Goal: Task Accomplishment & Management: Use online tool/utility

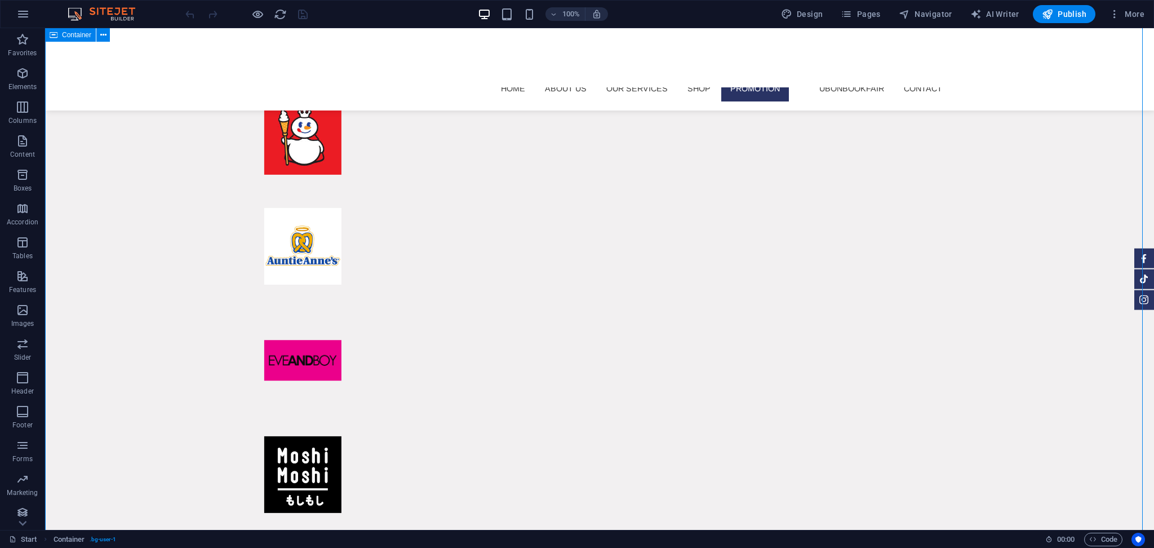
scroll to position [6943, 0]
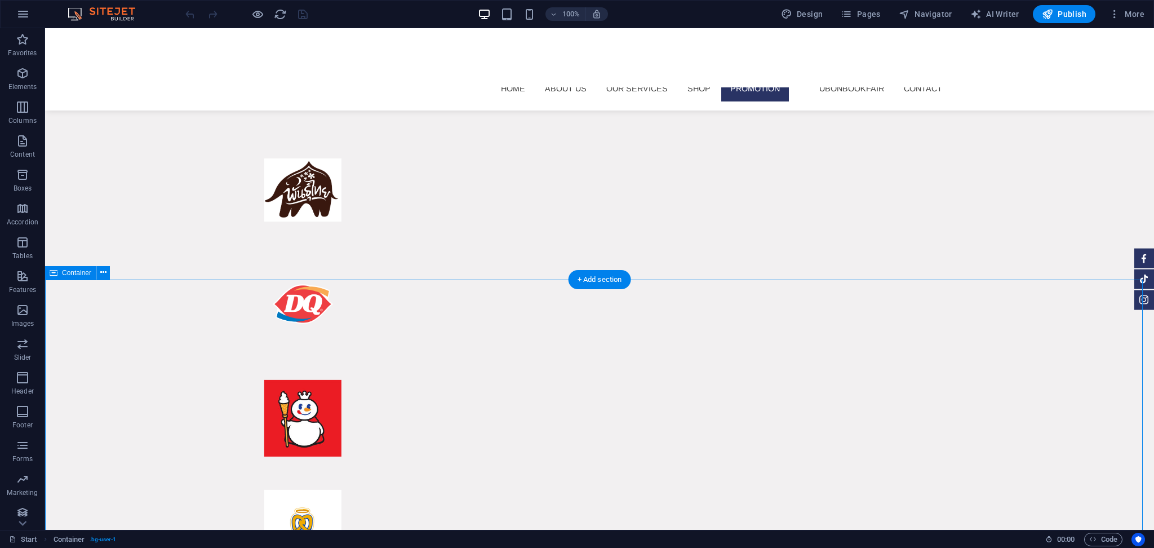
scroll to position [6797, 0]
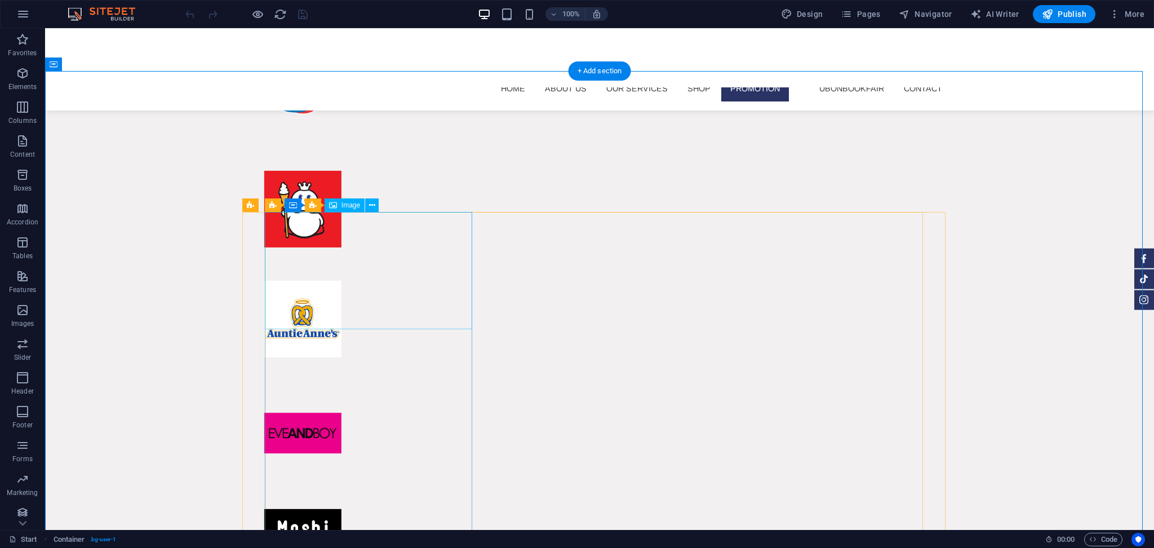
select select "%"
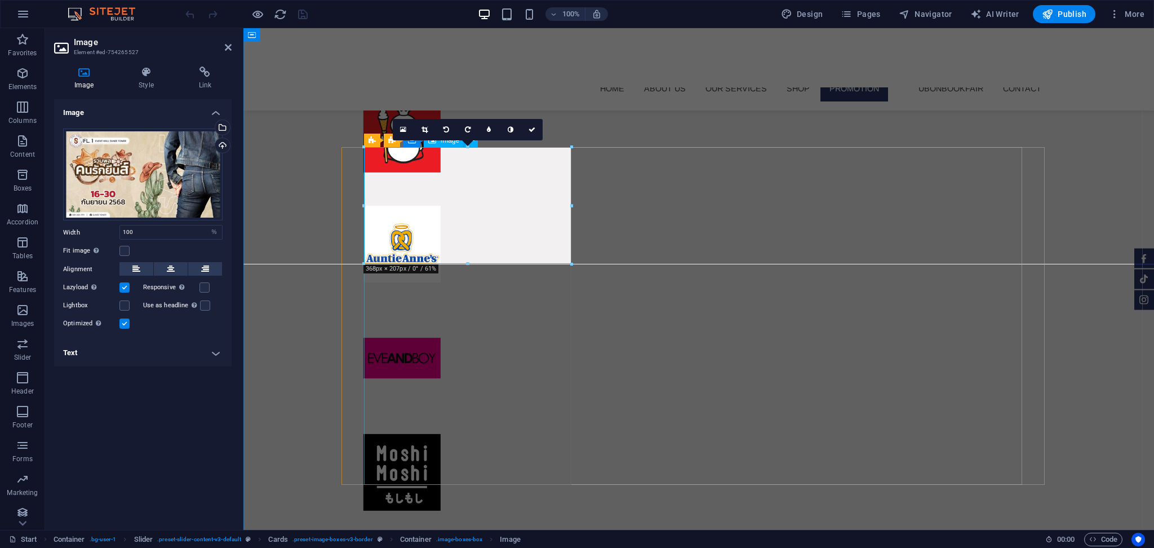
scroll to position [6538, 0]
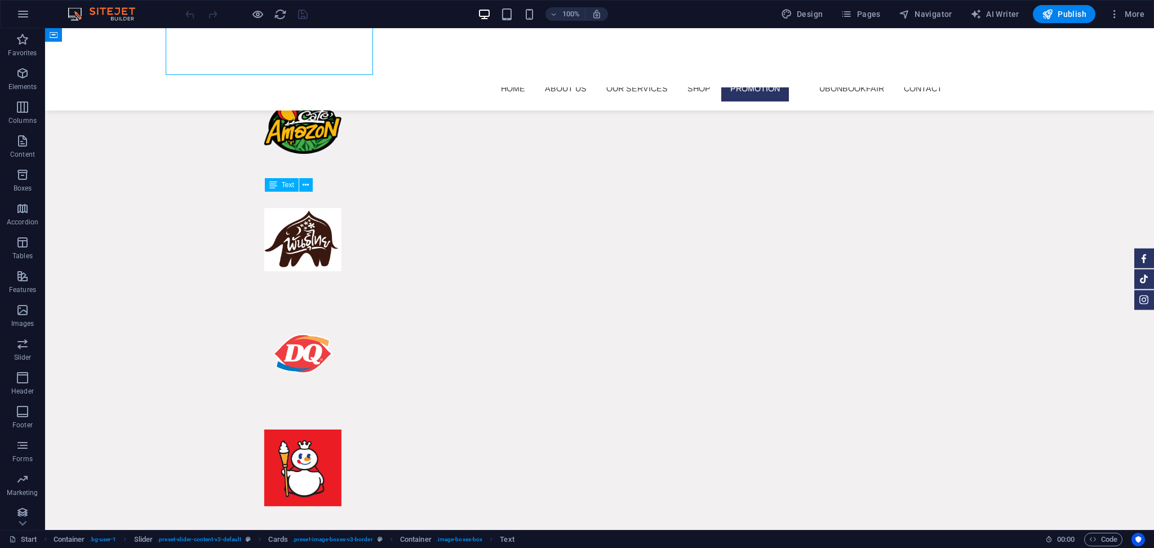
scroll to position [6875, 0]
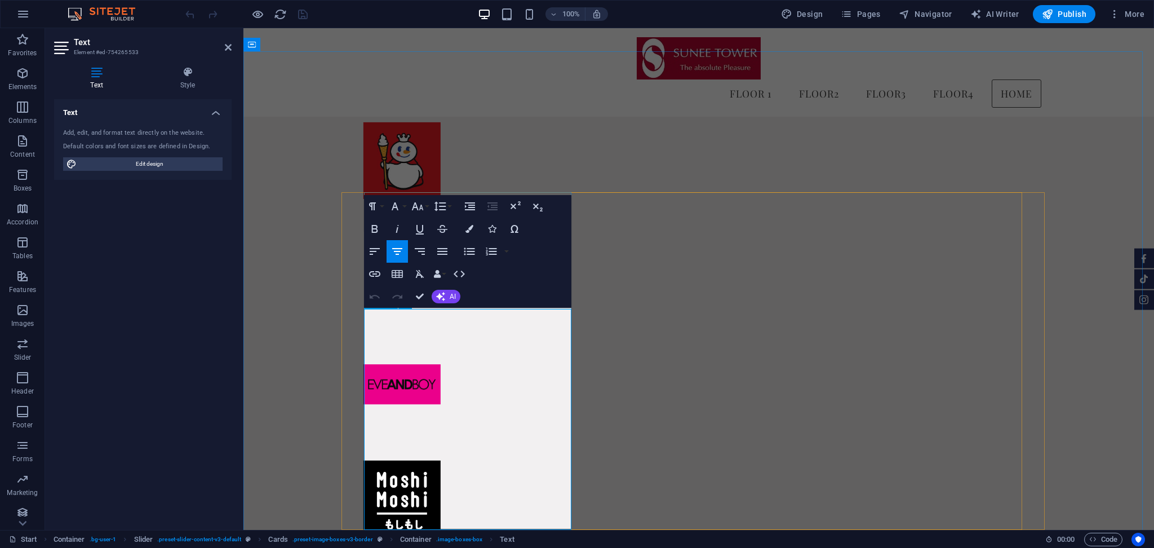
copy div "🔥 loremipsัdoีsi์ 3172🔥 👖 ameัconsั่adีel์sุdoิe tี่inc Utlab e้dolore! magnaa์…"
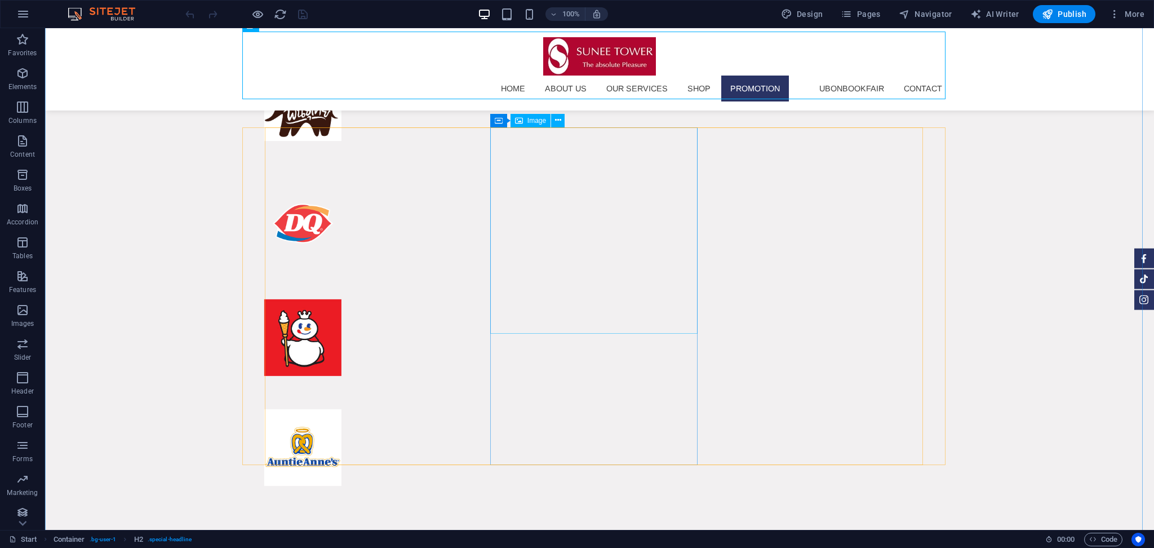
scroll to position [6834, 0]
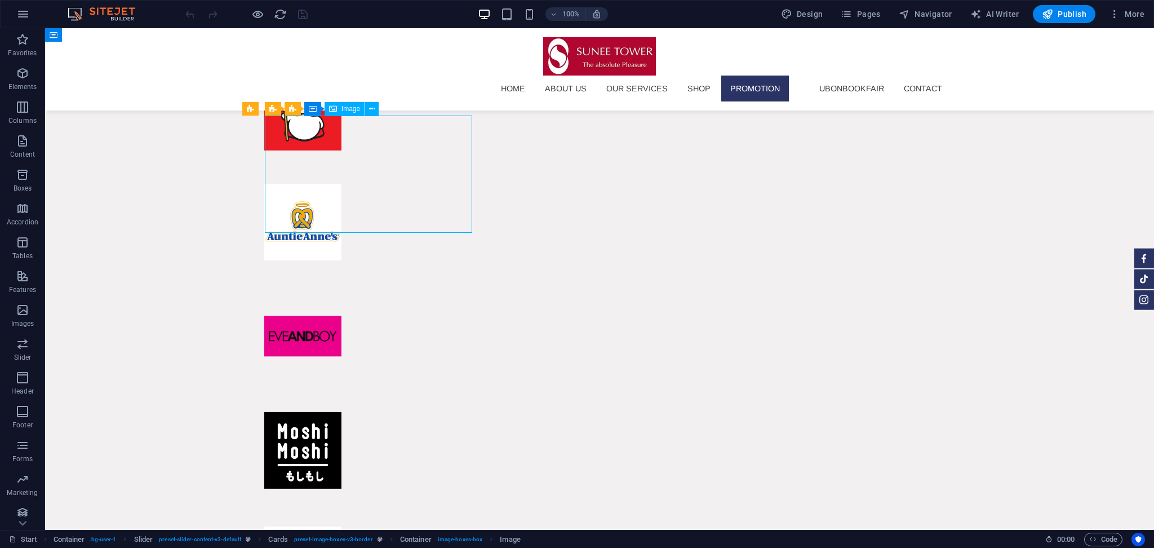
drag, startPoint x: 354, startPoint y: 198, endPoint x: 316, endPoint y: 179, distance: 42.8
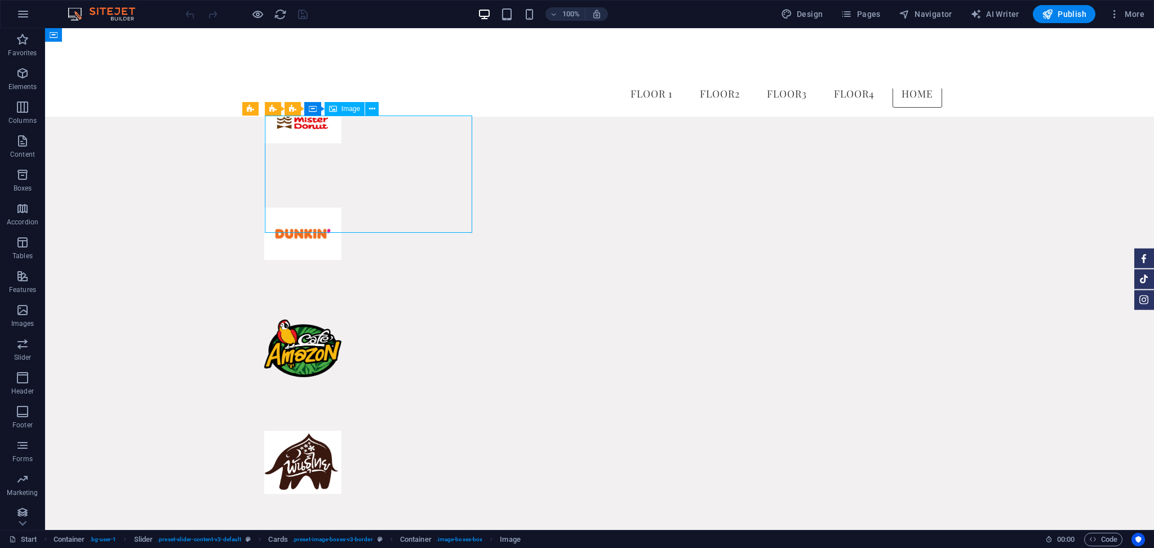
select select "%"
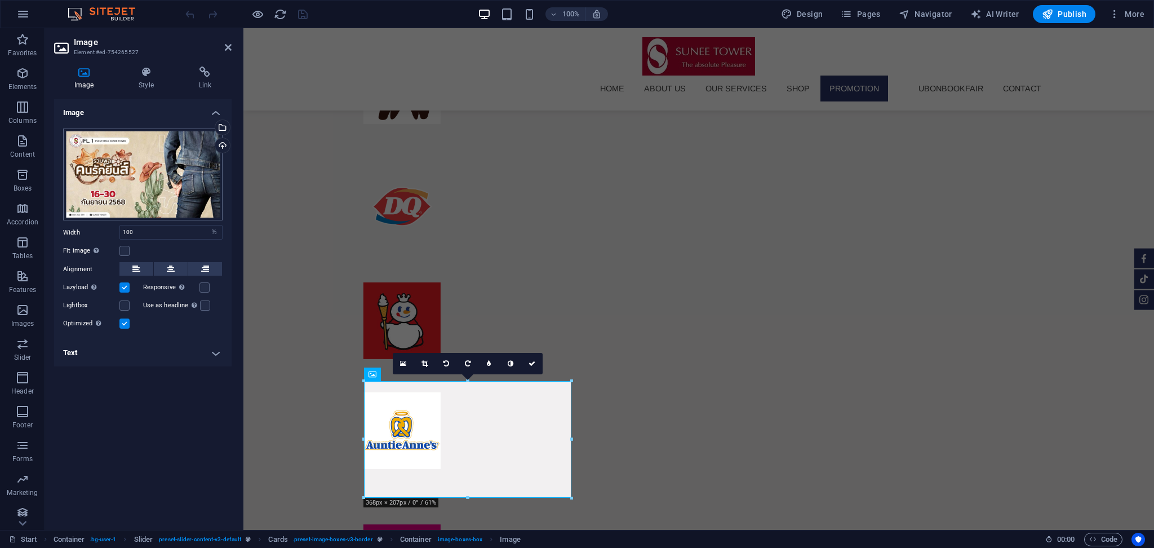
scroll to position [6172, 0]
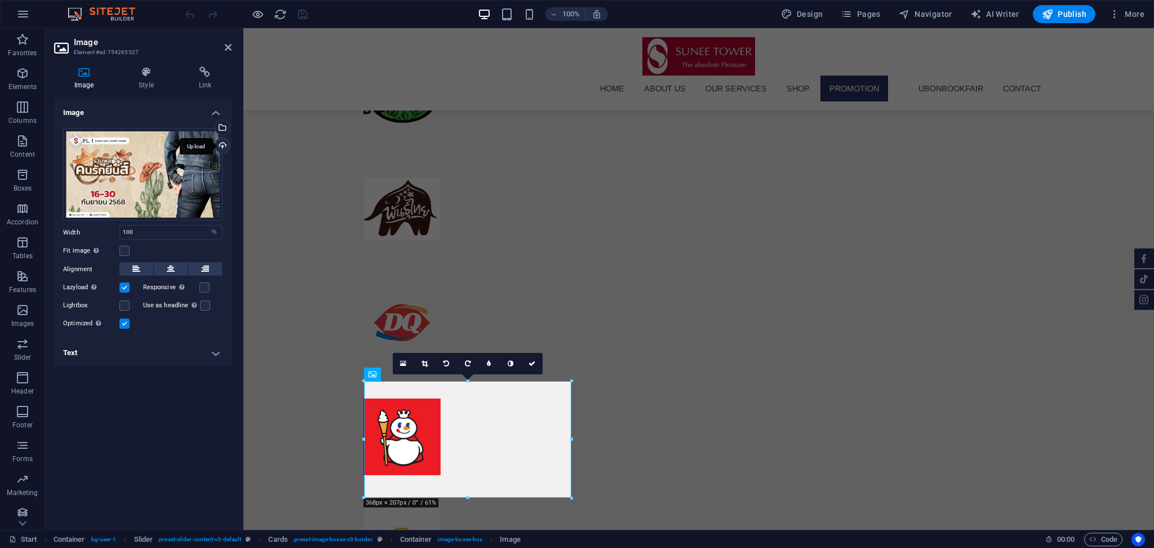
click at [223, 145] on div "Upload" at bounding box center [221, 146] width 17 height 17
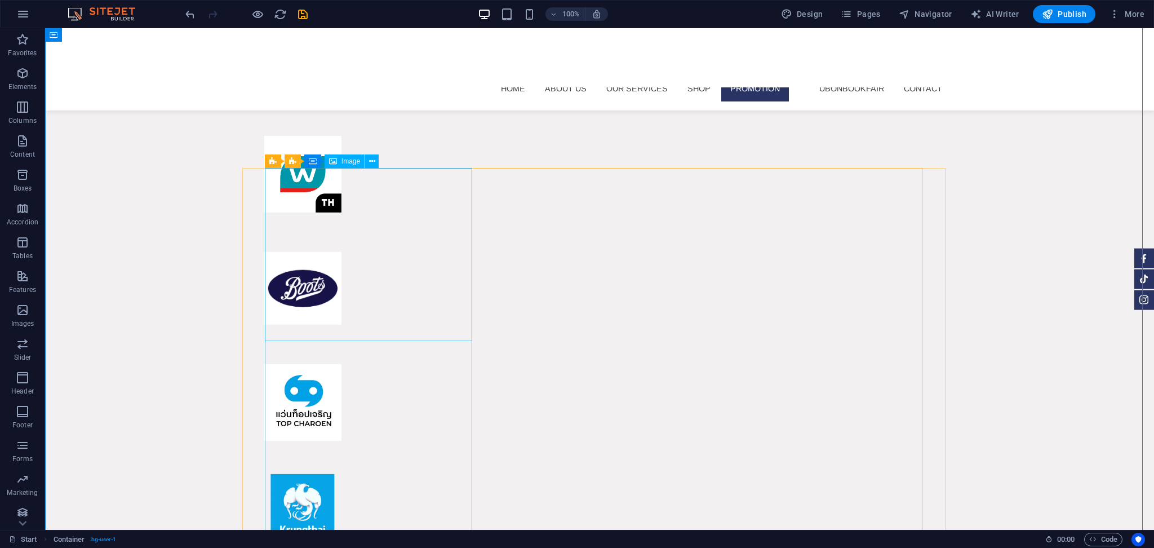
scroll to position [7034, 0]
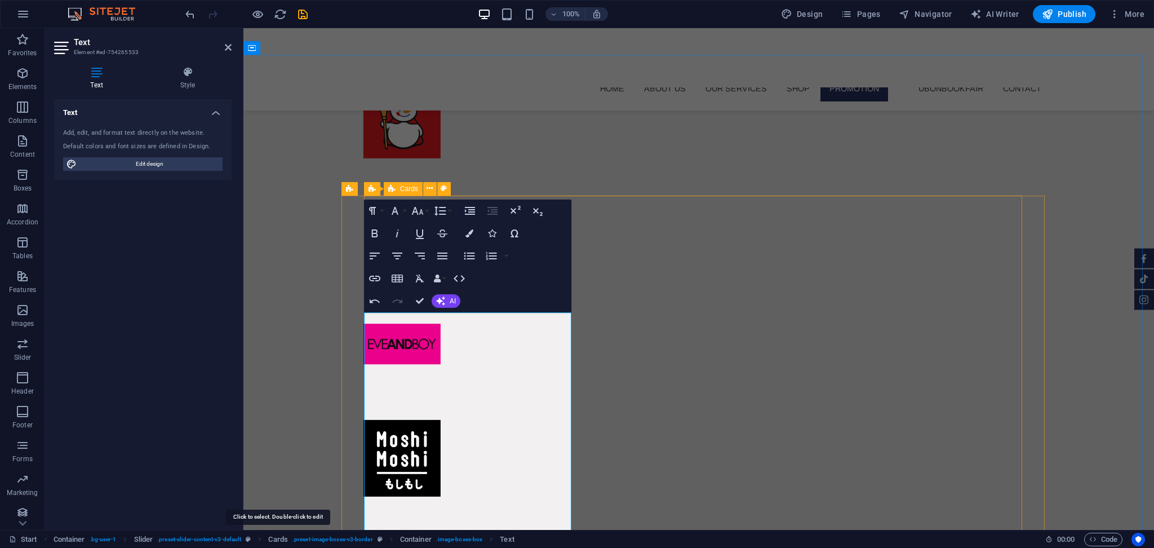
scroll to position [3334, 11]
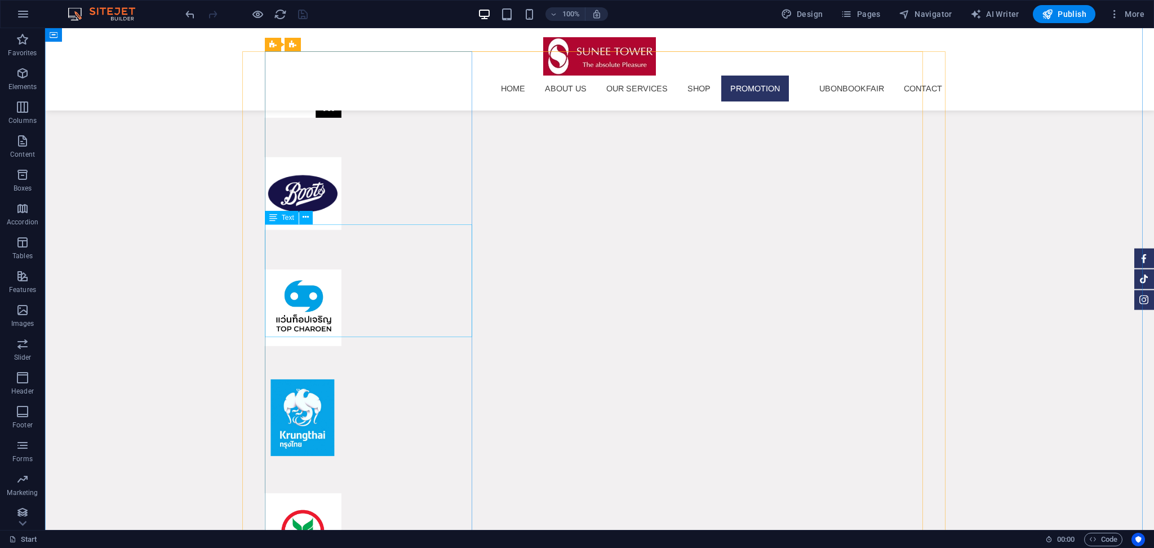
scroll to position [7545, 0]
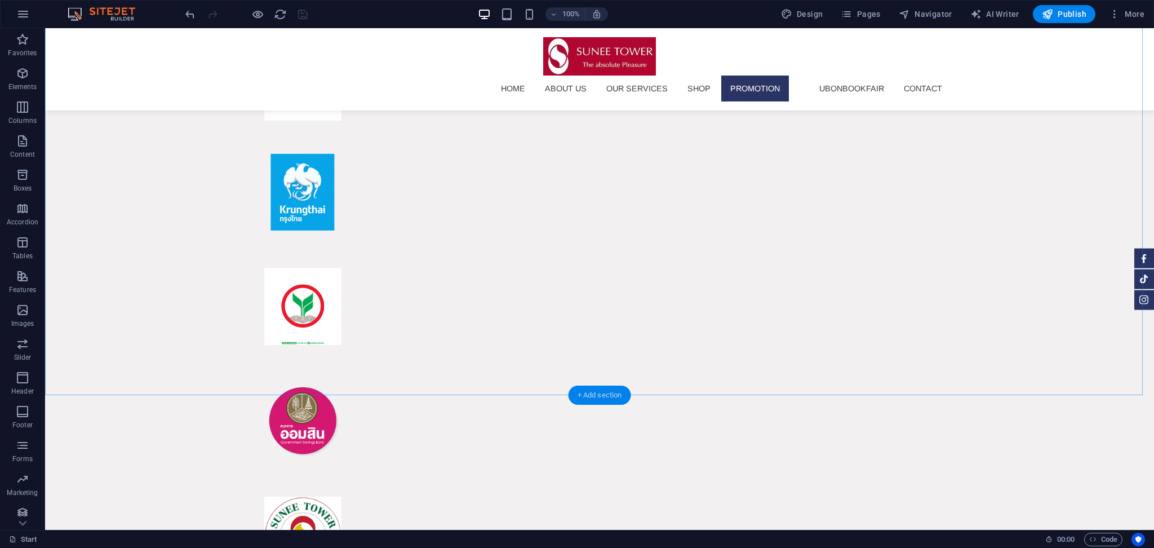
drag, startPoint x: 591, startPoint y: 392, endPoint x: 465, endPoint y: 268, distance: 176.1
click at [591, 392] on div "+ Add section" at bounding box center [600, 394] width 63 height 19
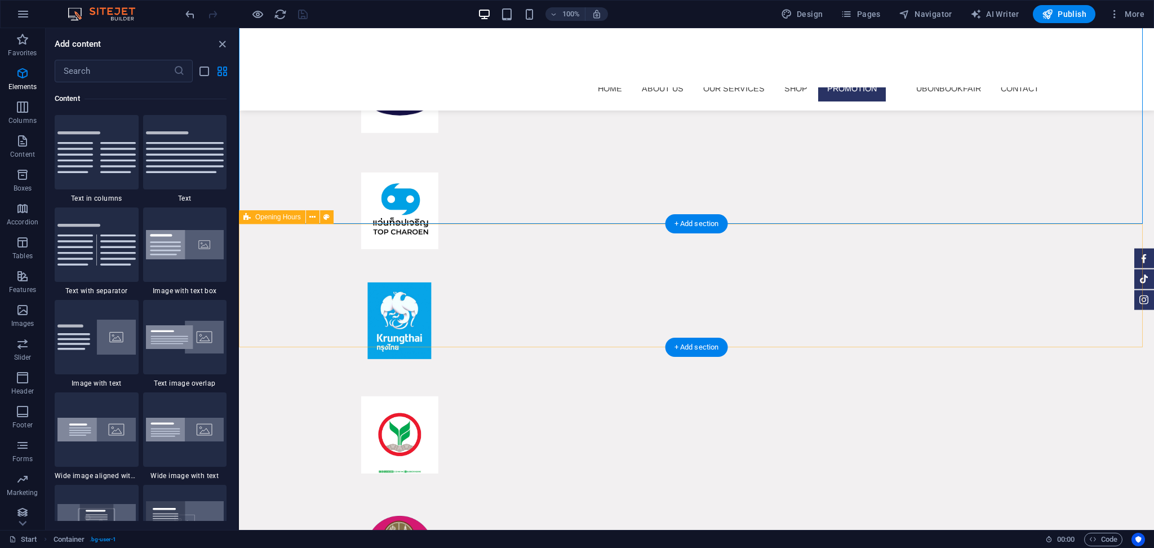
scroll to position [7388, 0]
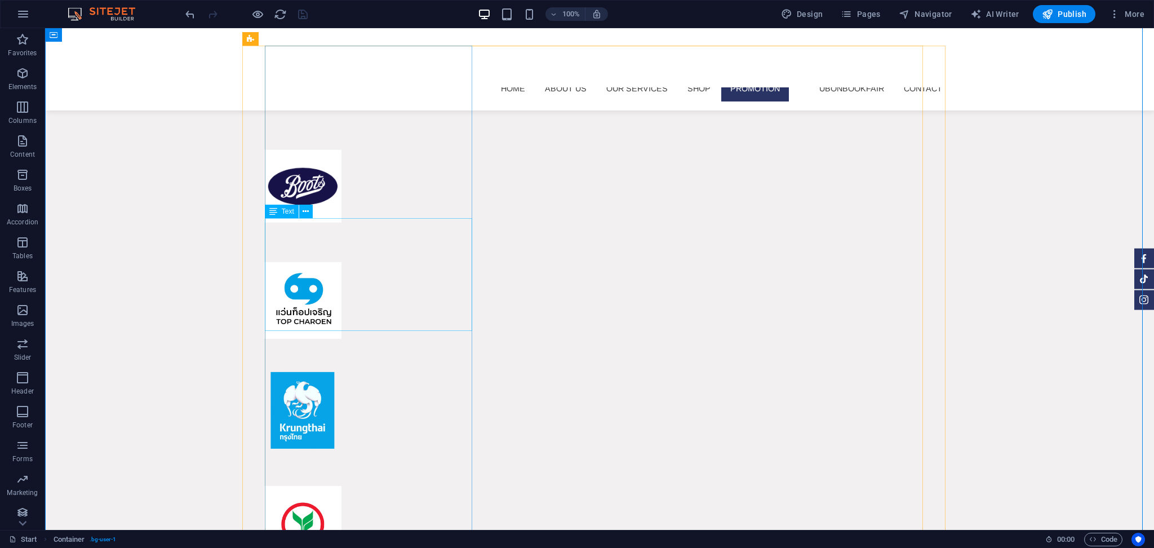
scroll to position [7686, 0]
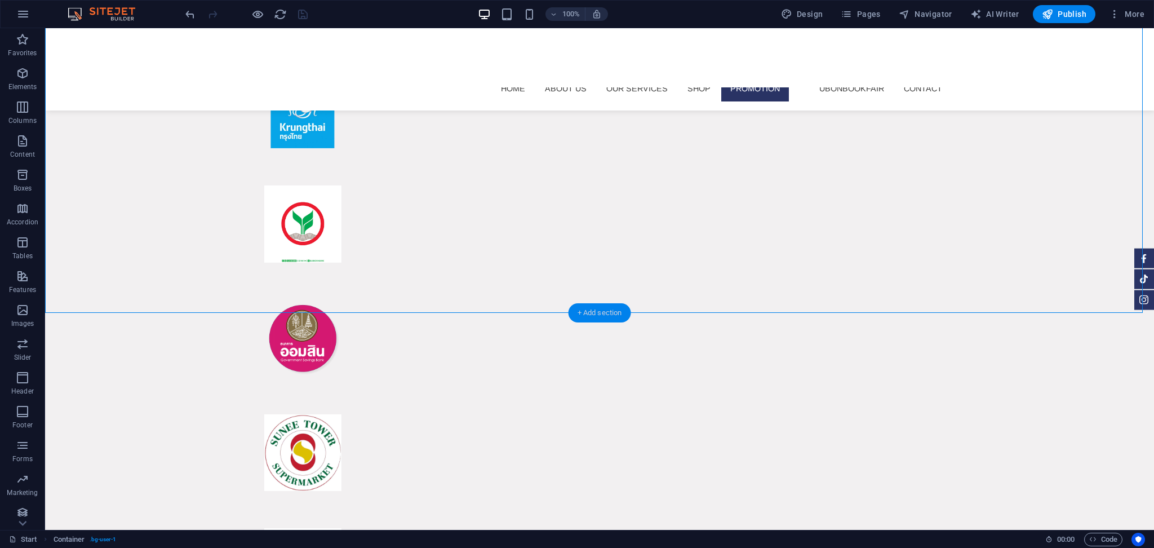
click at [597, 311] on div "+ Add section" at bounding box center [600, 312] width 63 height 19
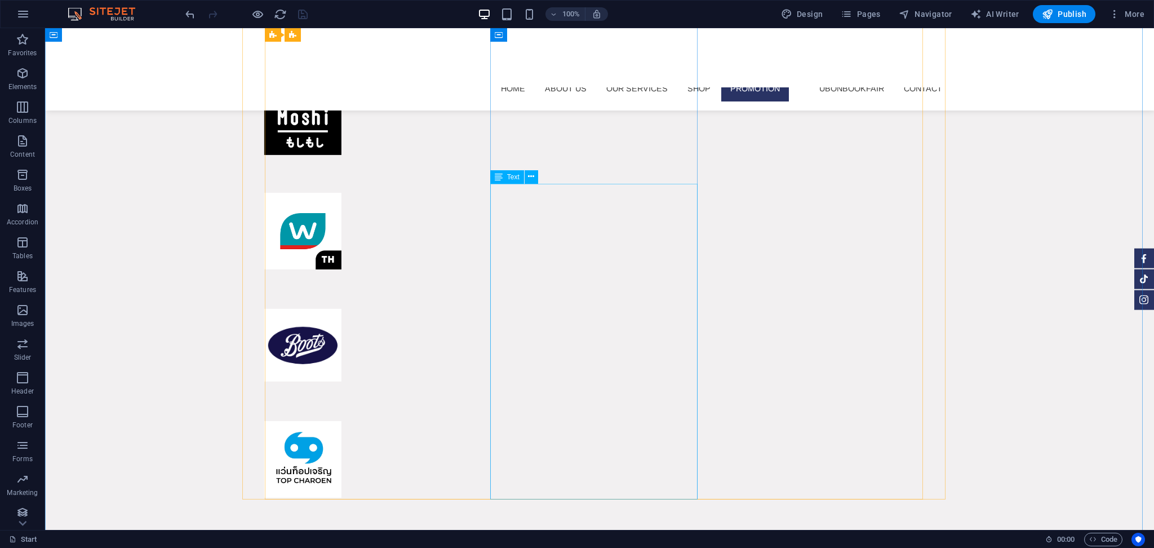
scroll to position [7455, 0]
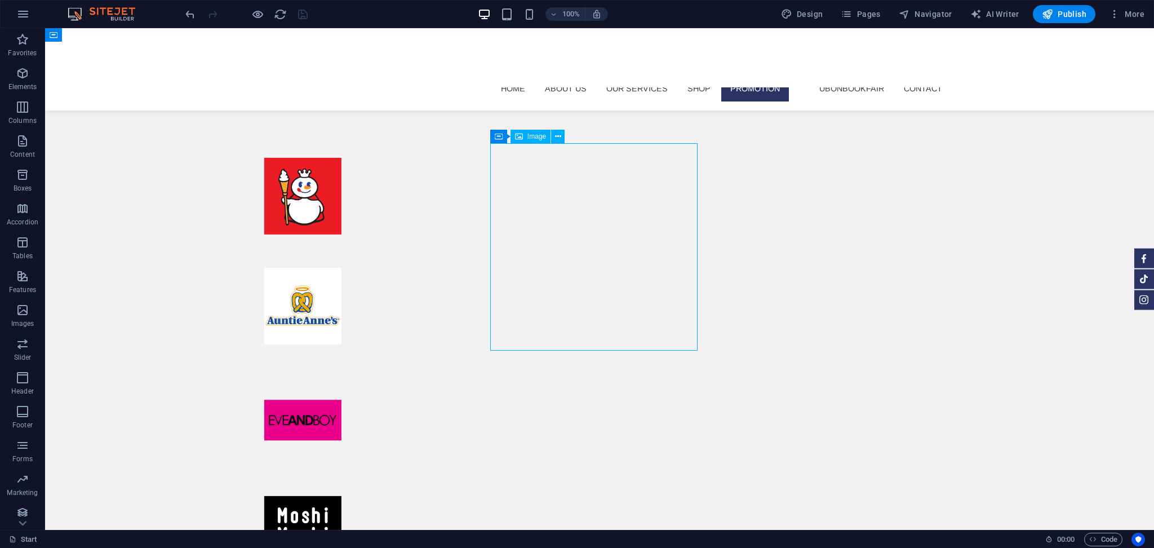
select select "%"
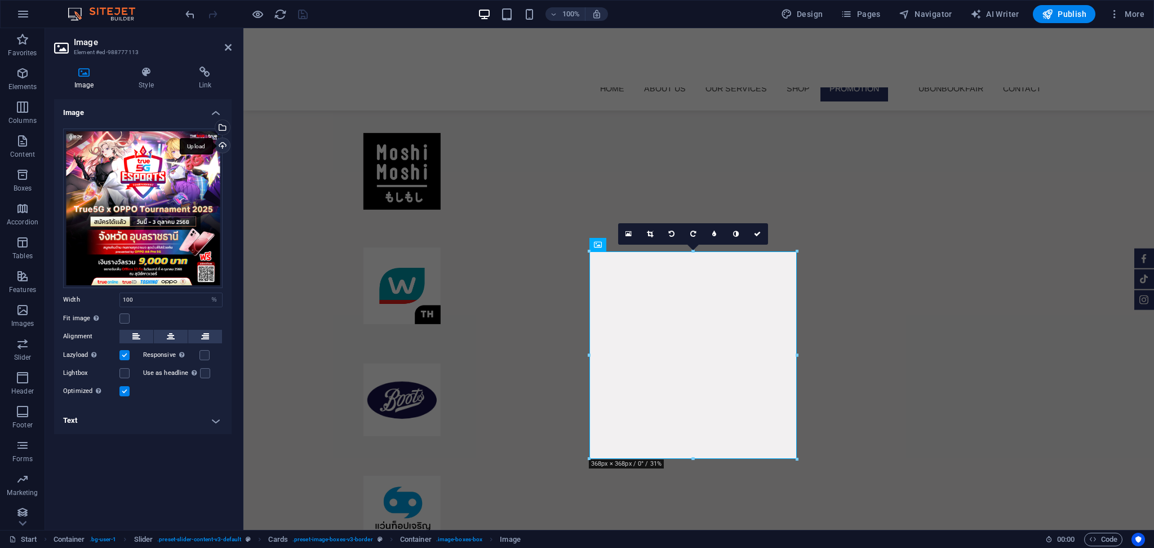
click at [218, 147] on div "Upload" at bounding box center [221, 146] width 17 height 17
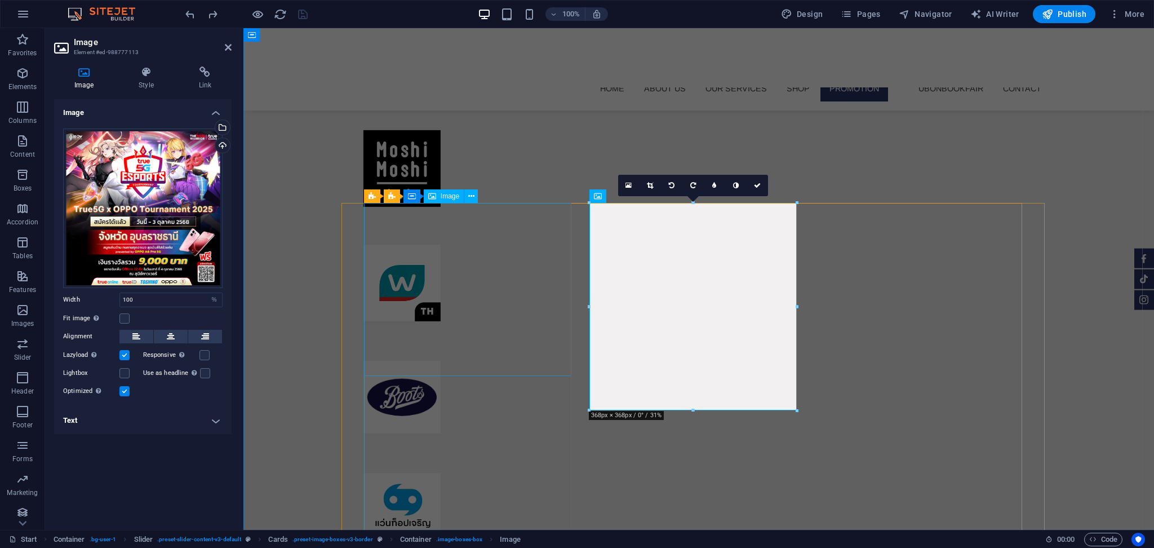
scroll to position [7004, 0]
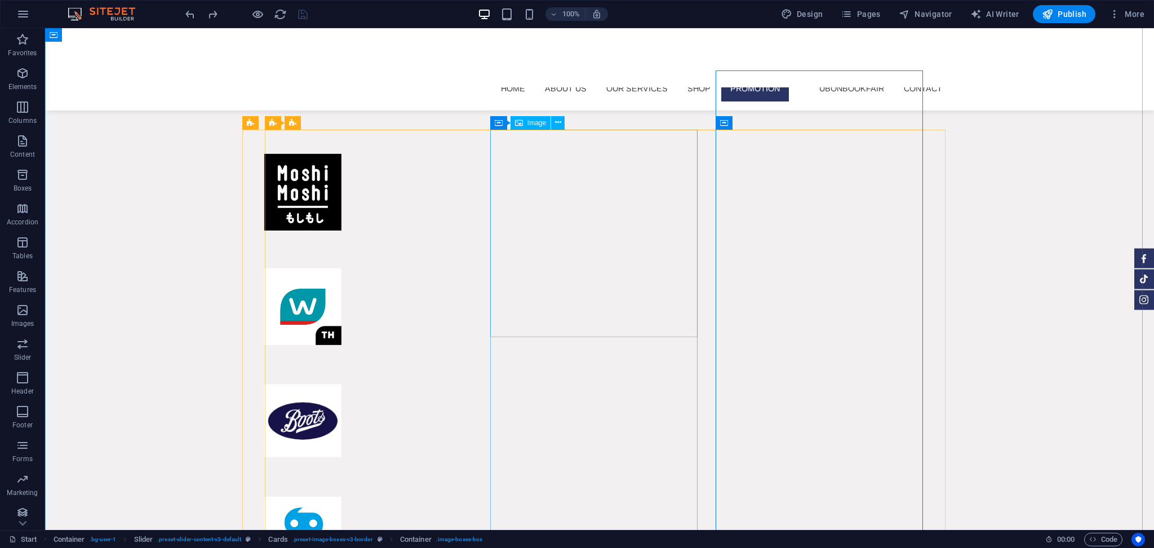
scroll to position [7302, 0]
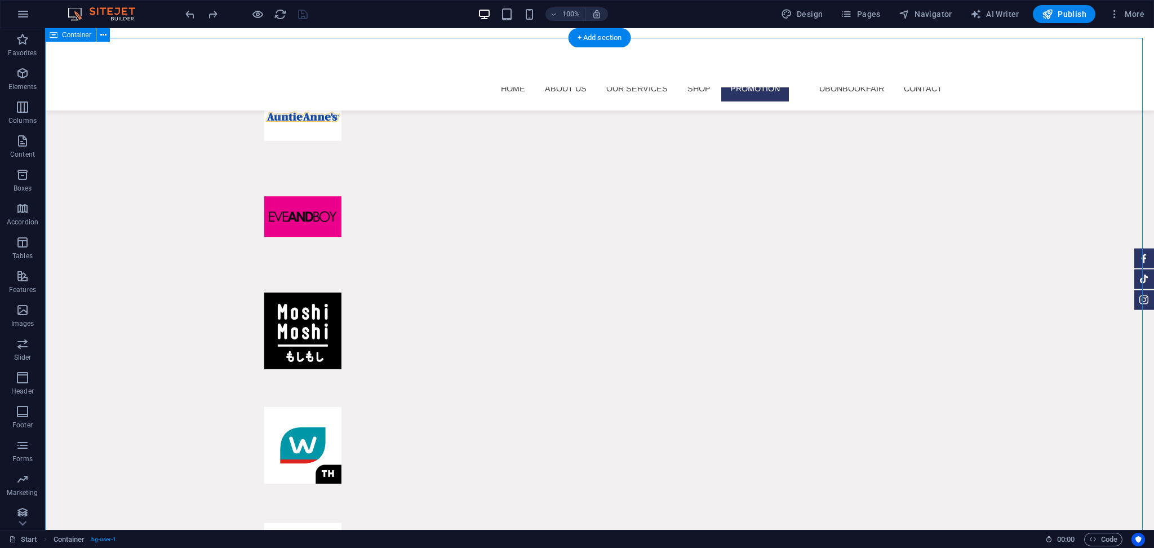
scroll to position [6888, 0]
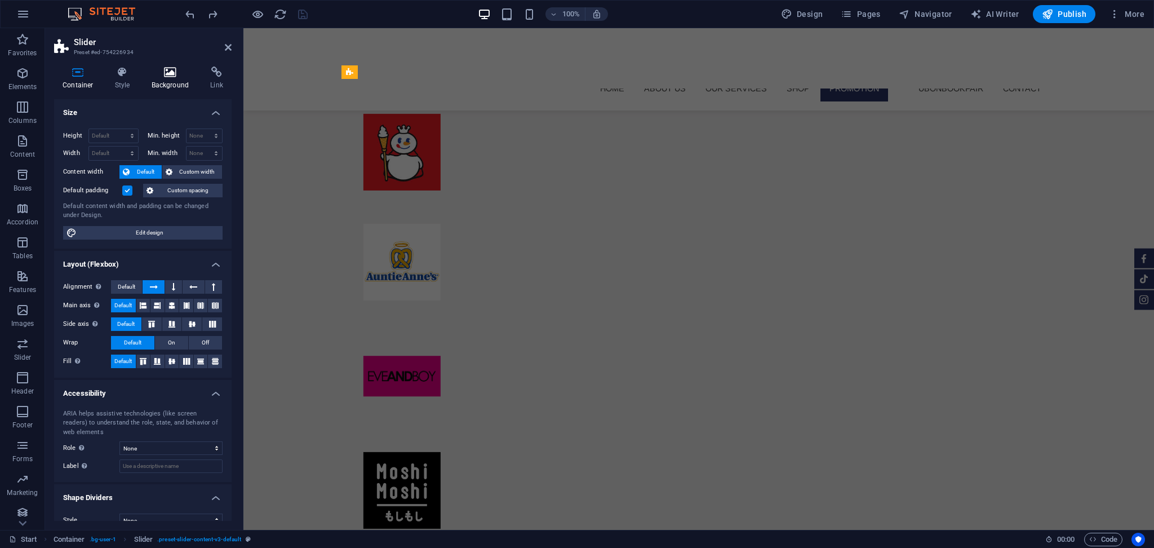
click at [175, 75] on icon at bounding box center [170, 71] width 55 height 11
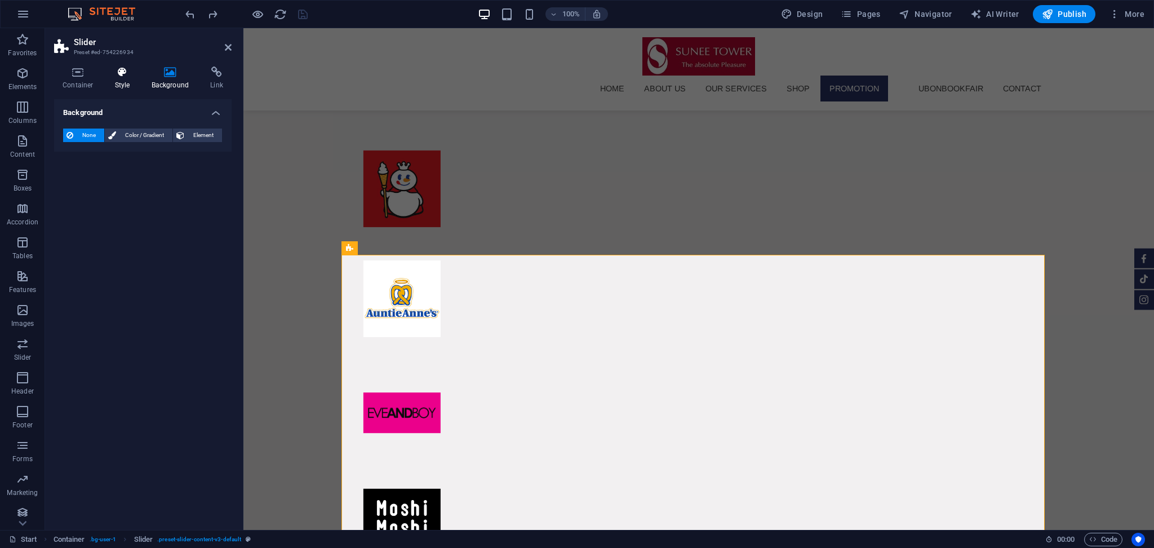
click at [120, 80] on h4 "Style" at bounding box center [125, 78] width 37 height 24
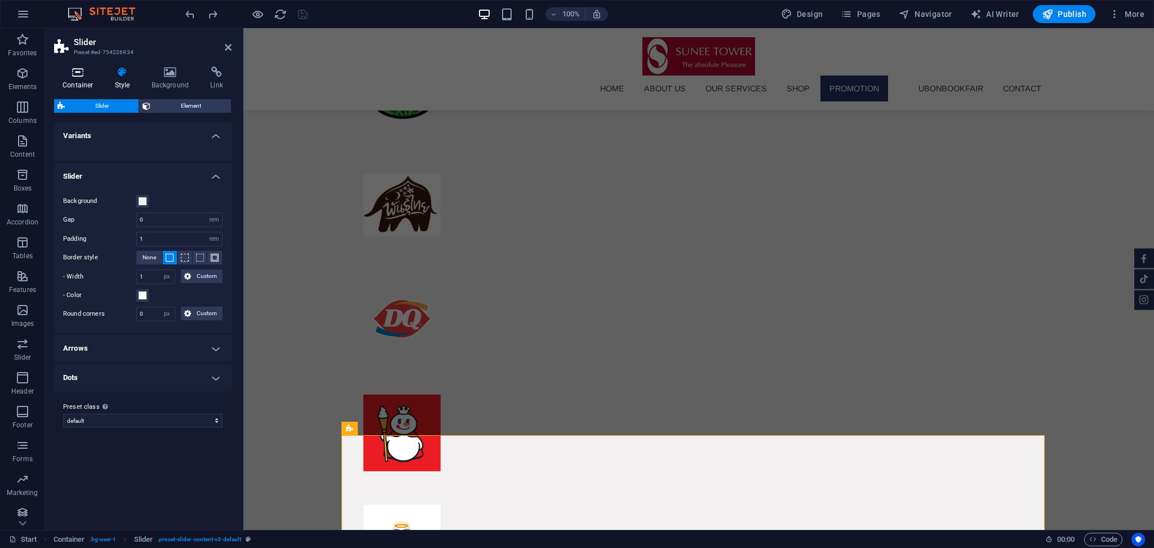
click at [81, 84] on h4 "Container" at bounding box center [80, 78] width 52 height 24
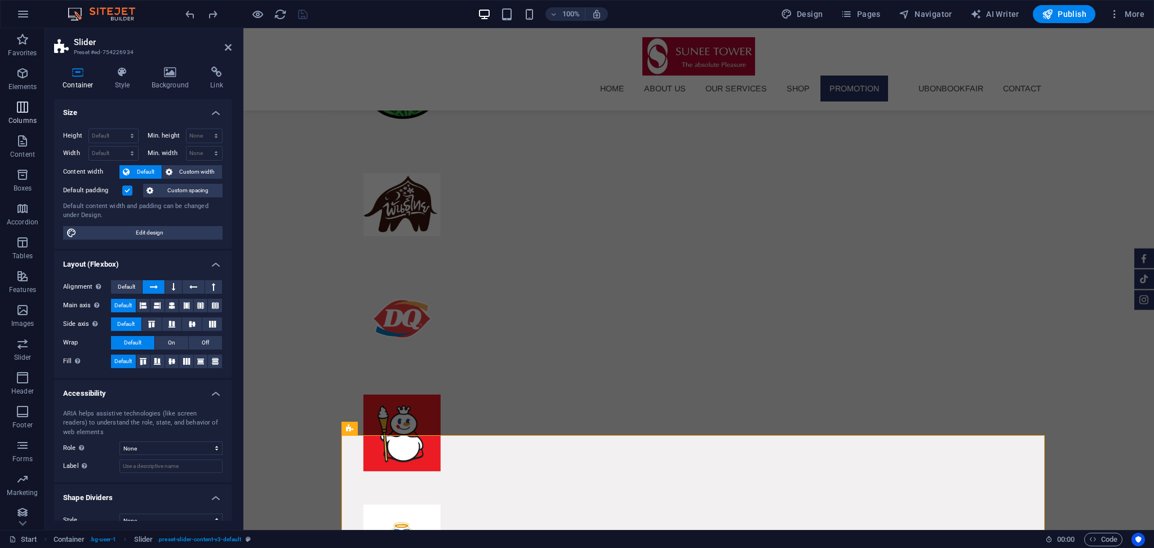
click at [12, 113] on span "Columns" at bounding box center [22, 113] width 45 height 27
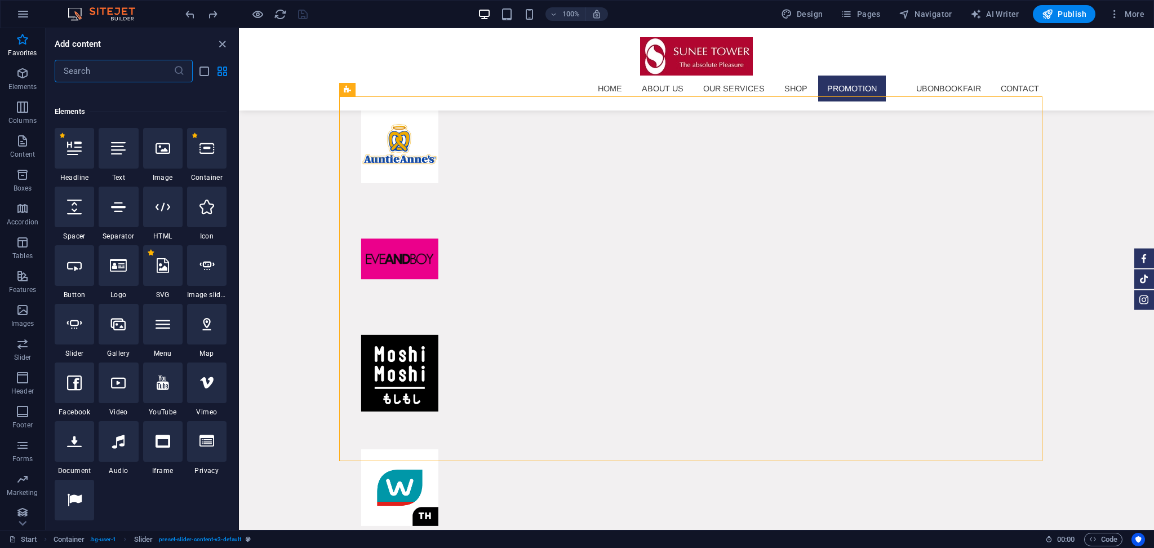
scroll to position [0, 0]
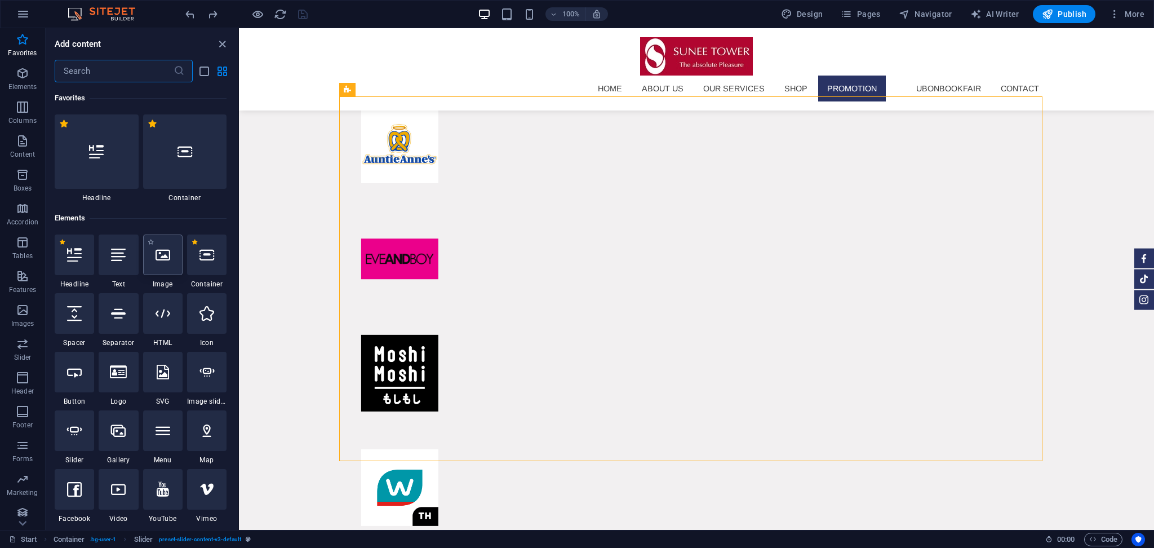
click at [157, 270] on div at bounding box center [162, 254] width 39 height 41
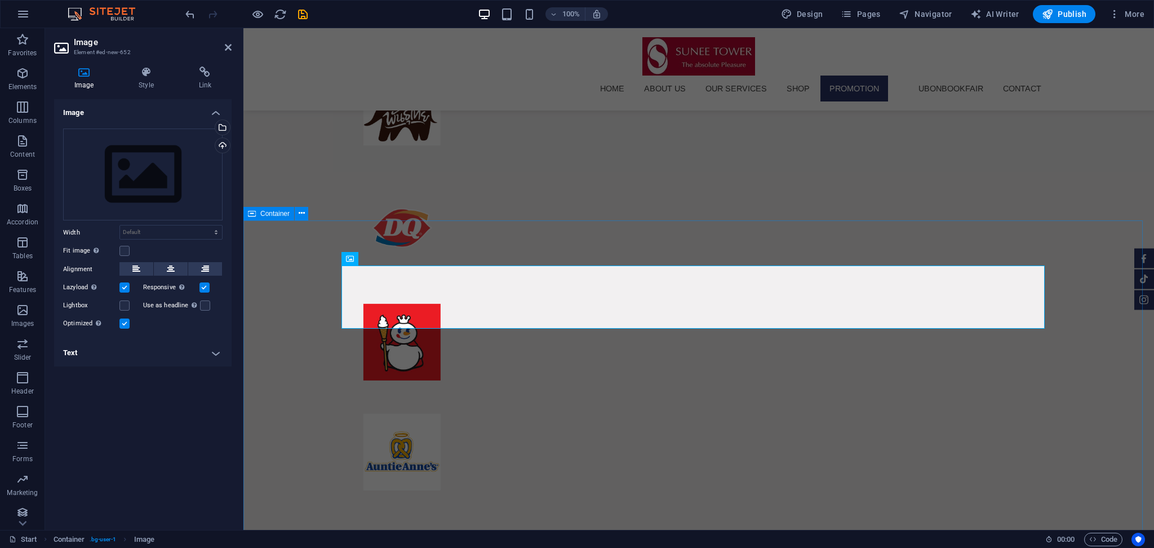
scroll to position [6358, 0]
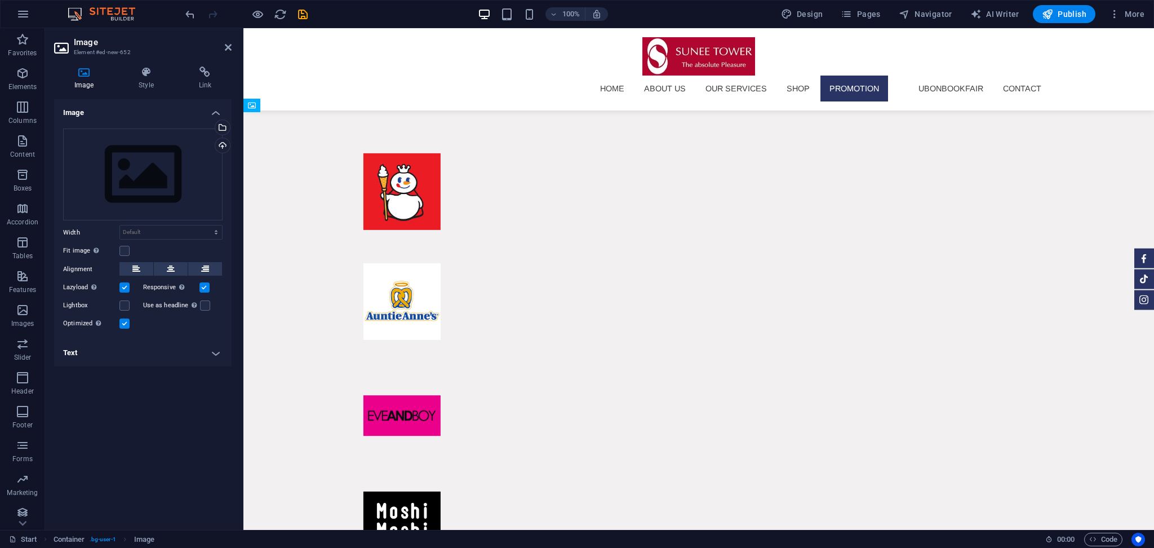
drag, startPoint x: 699, startPoint y: 197, endPoint x: 697, endPoint y: 300, distance: 103.1
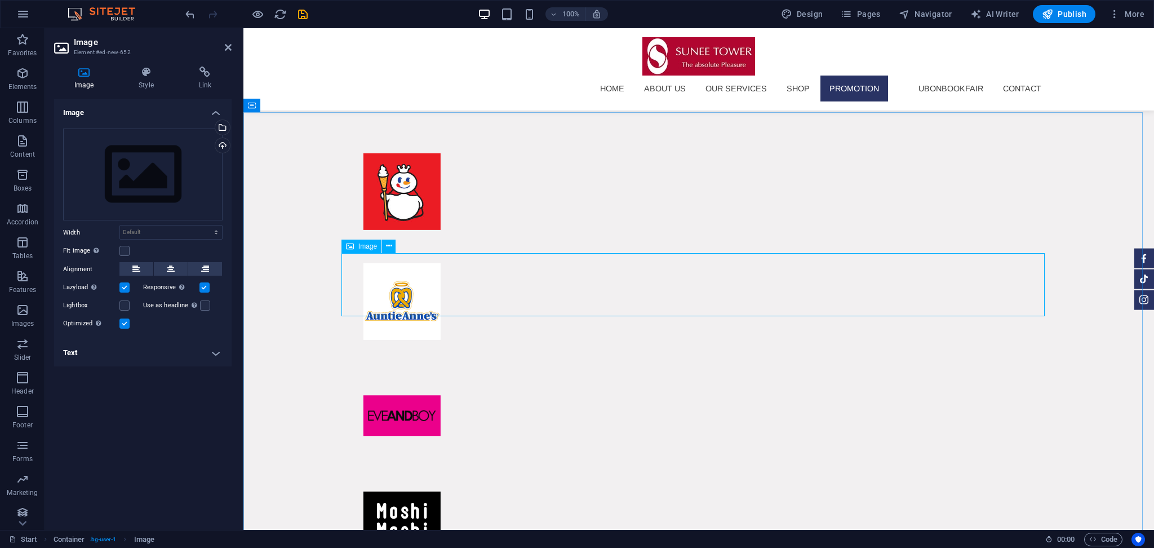
click at [220, 140] on div "Upload" at bounding box center [221, 146] width 17 height 17
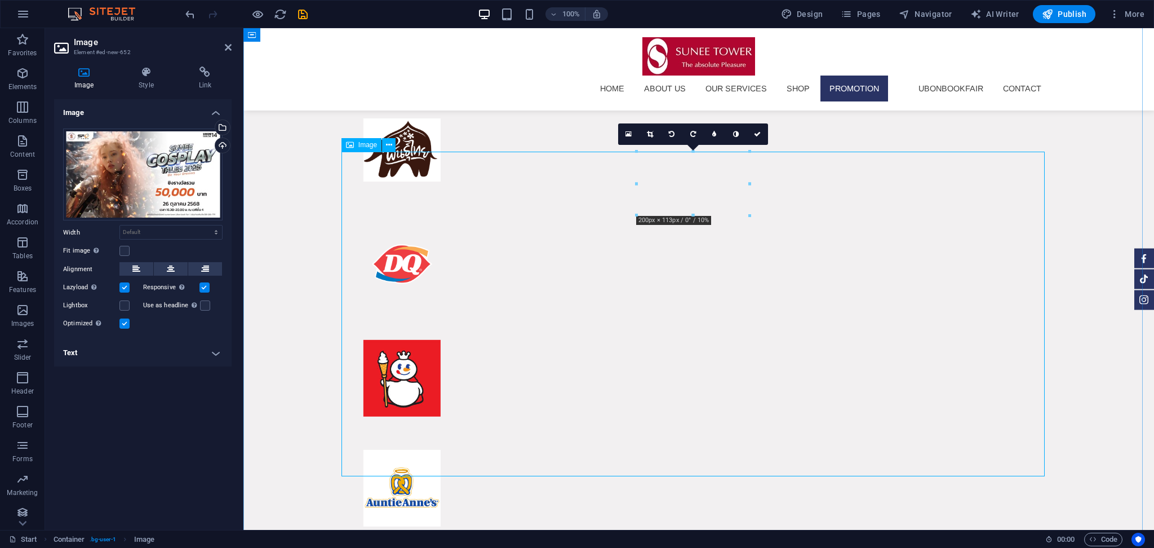
scroll to position [6397, 0]
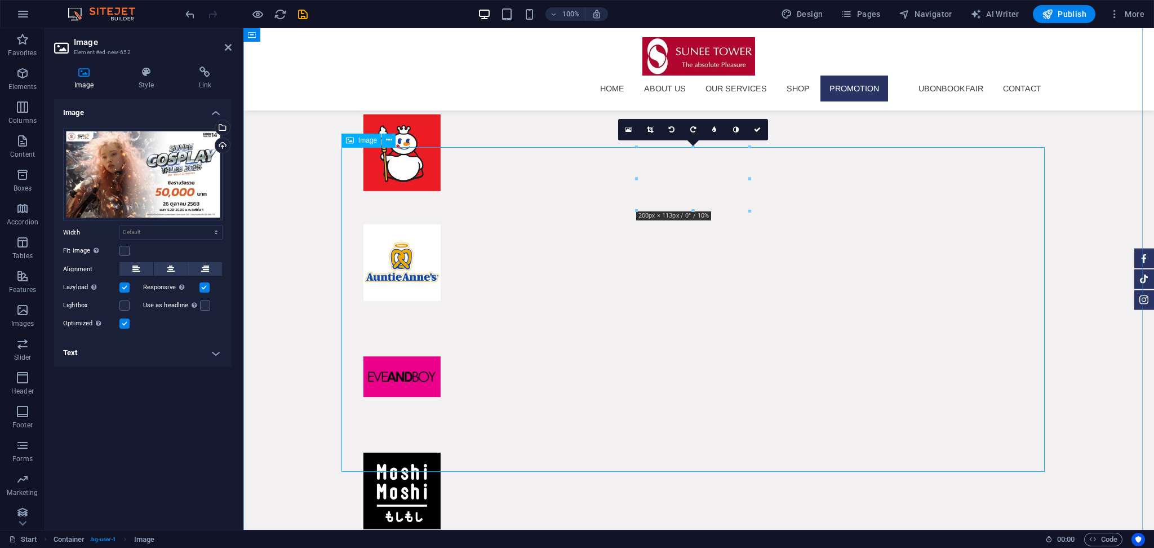
click at [145, 270] on button at bounding box center [136, 269] width 34 height 14
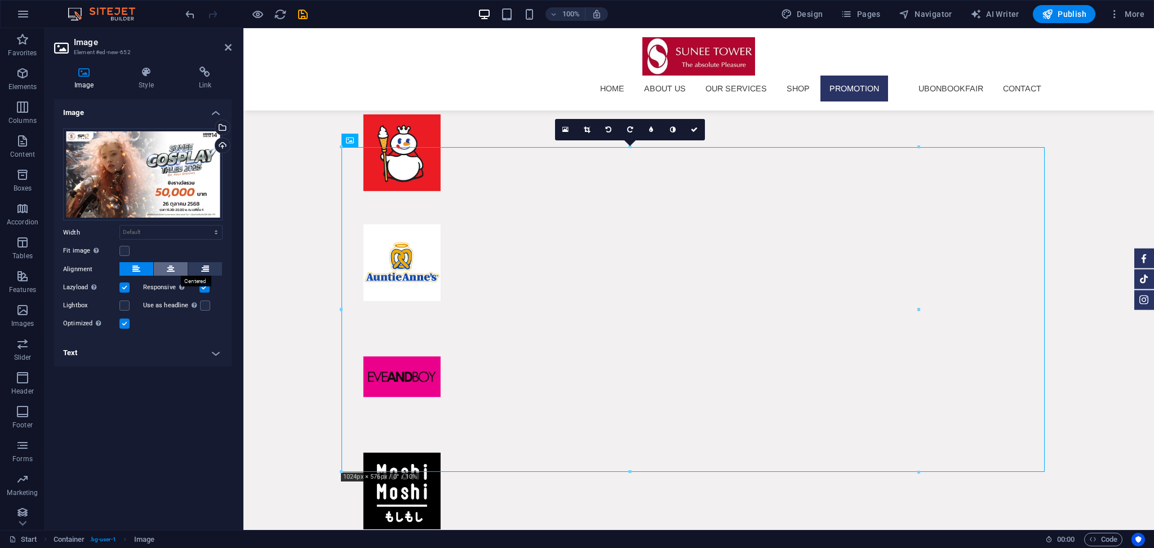
click at [164, 270] on button at bounding box center [171, 269] width 34 height 14
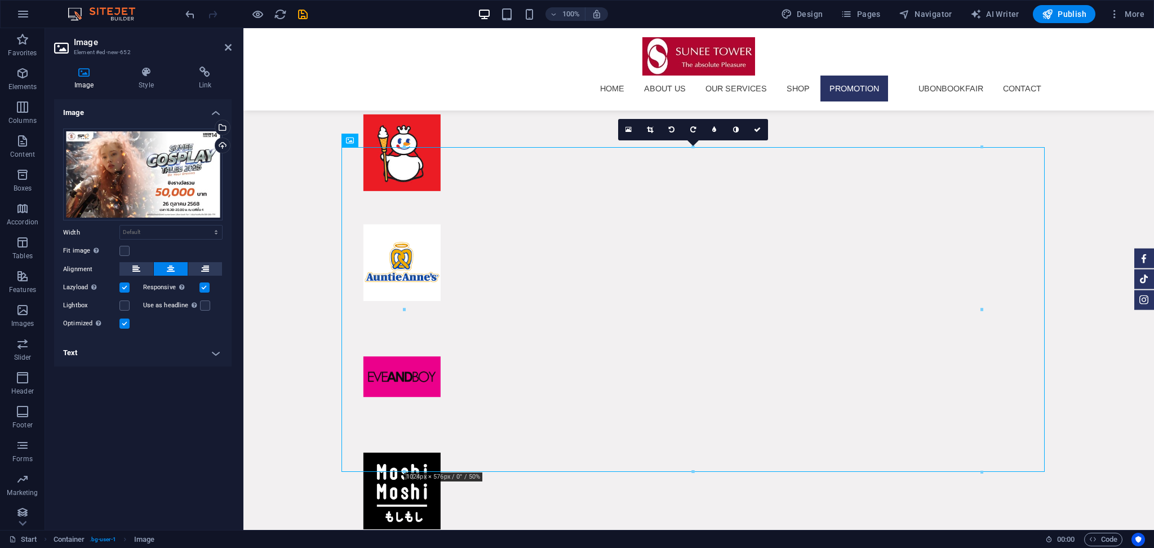
click at [130, 305] on div "Lightbox" at bounding box center [103, 306] width 80 height 14
click at [128, 307] on label at bounding box center [124, 305] width 10 height 10
click at [0, 0] on input "Lightbox" at bounding box center [0, 0] width 0 height 0
click at [128, 307] on label at bounding box center [124, 305] width 10 height 10
click at [0, 0] on input "Lightbox" at bounding box center [0, 0] width 0 height 0
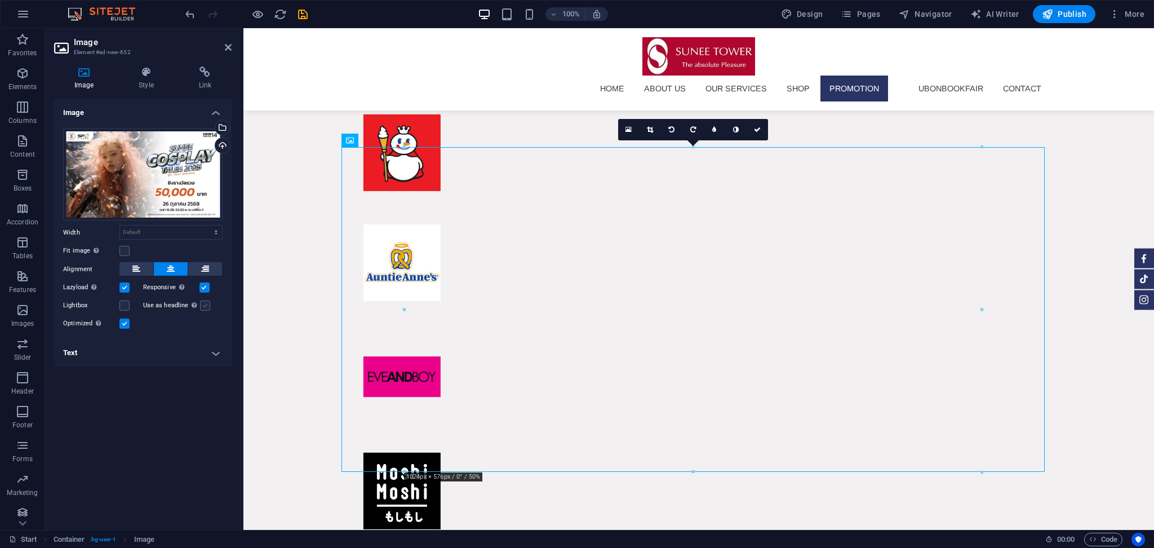
click at [201, 303] on label at bounding box center [205, 305] width 10 height 10
click at [0, 0] on input "Use as headline The image will be wrapped in an H1 headline tag. Useful for giv…" at bounding box center [0, 0] width 0 height 0
click at [201, 305] on label at bounding box center [205, 305] width 10 height 10
click at [0, 0] on input "Use as headline The image will be wrapped in an H1 headline tag. Useful for giv…" at bounding box center [0, 0] width 0 height 0
click at [125, 250] on label at bounding box center [124, 251] width 10 height 10
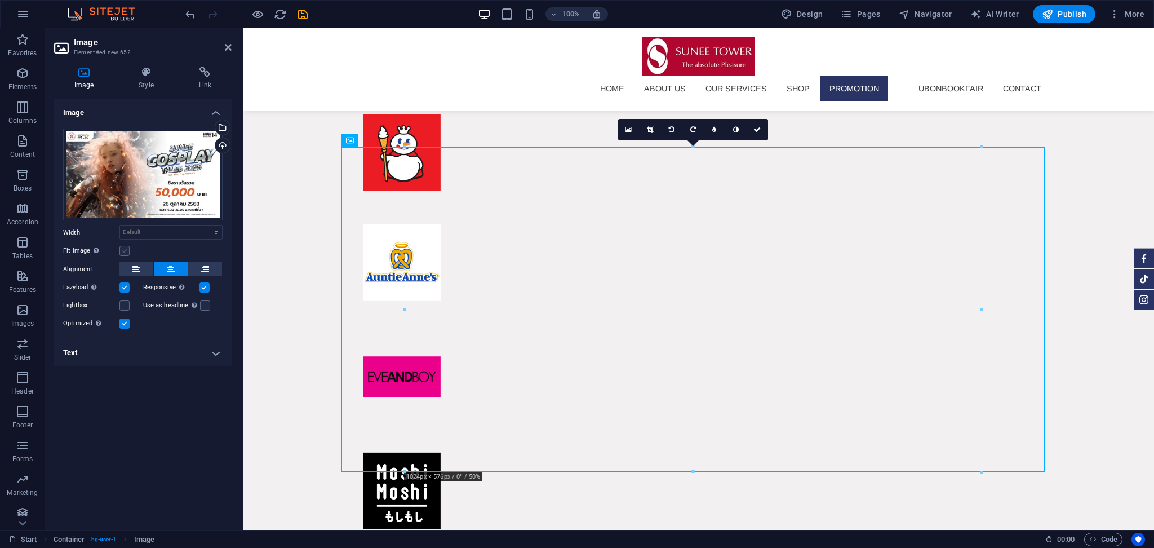
click at [0, 0] on input "Fit image Automatically fit image to a fixed width and height" at bounding box center [0, 0] width 0 height 0
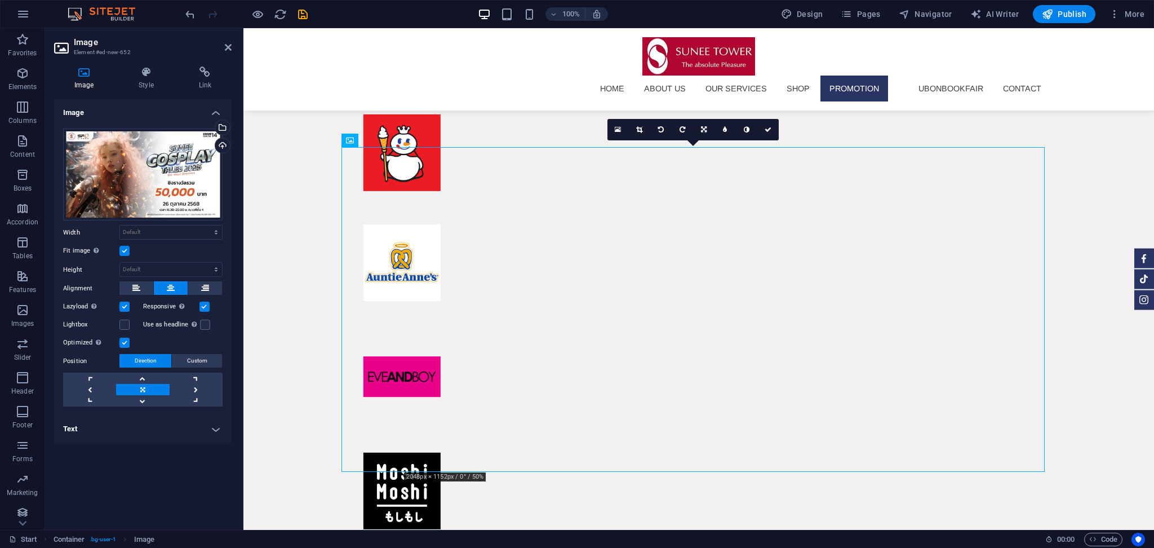
click at [125, 250] on label at bounding box center [124, 251] width 10 height 10
click at [0, 0] on input "Fit image Automatically fit image to a fixed width and height" at bounding box center [0, 0] width 0 height 0
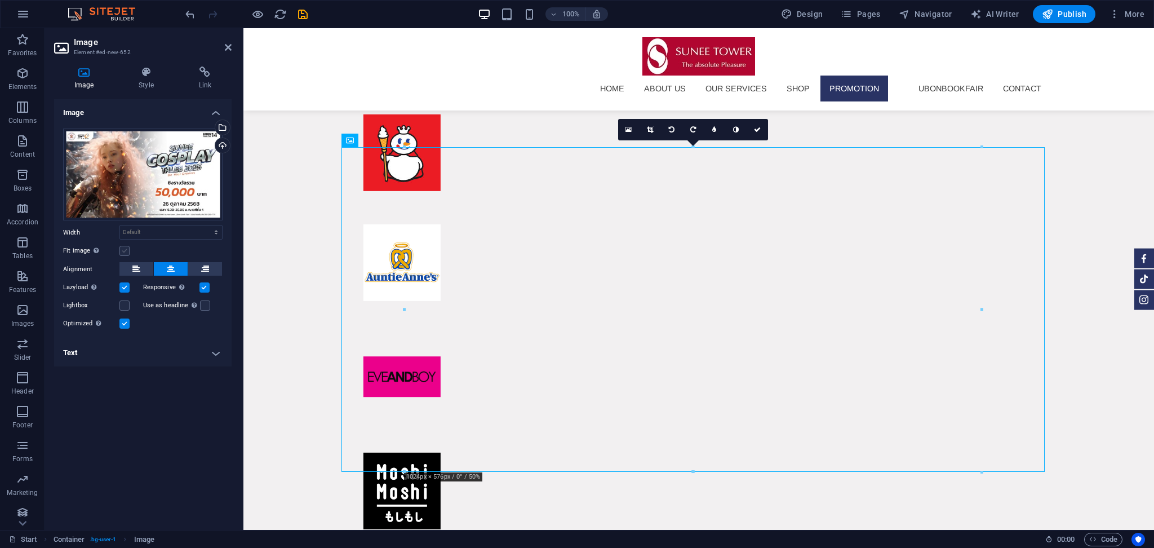
click at [125, 250] on label at bounding box center [124, 251] width 10 height 10
click at [0, 0] on input "Fit image Automatically fit image to a fixed width and height" at bounding box center [0, 0] width 0 height 0
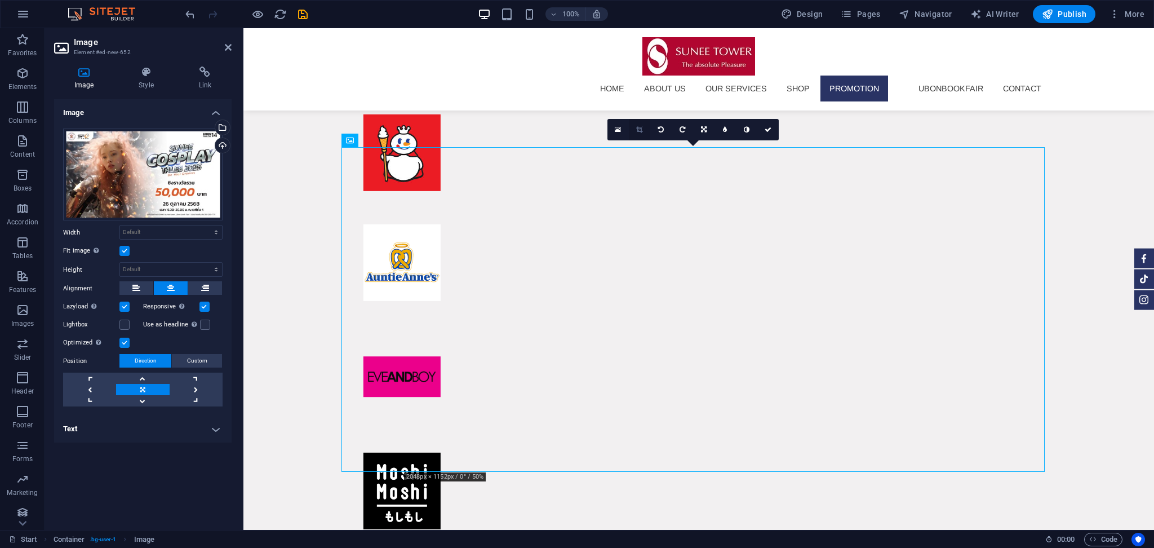
click at [641, 131] on icon at bounding box center [639, 129] width 6 height 7
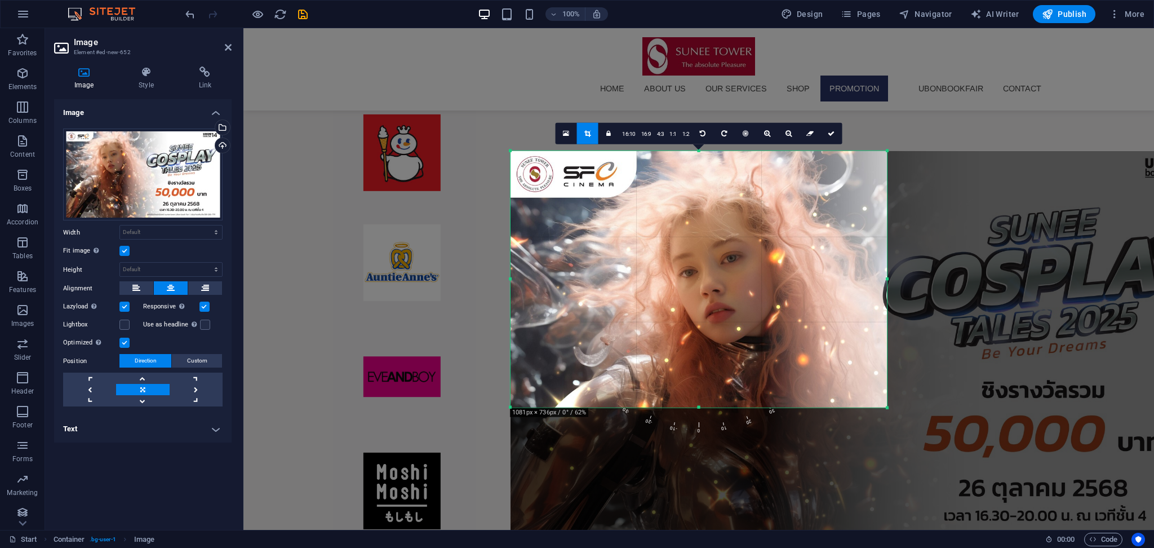
drag, startPoint x: 1010, startPoint y: 458, endPoint x: 718, endPoint y: 333, distance: 316.8
click at [718, 333] on div "180 170 160 150 140 130 120 110 100 90 80 70 60 50 40 30 20 10 0 -10 -20 -30 -4…" at bounding box center [699, 279] width 376 height 256
click at [828, 138] on link at bounding box center [830, 133] width 21 height 21
type input "667"
select select "px"
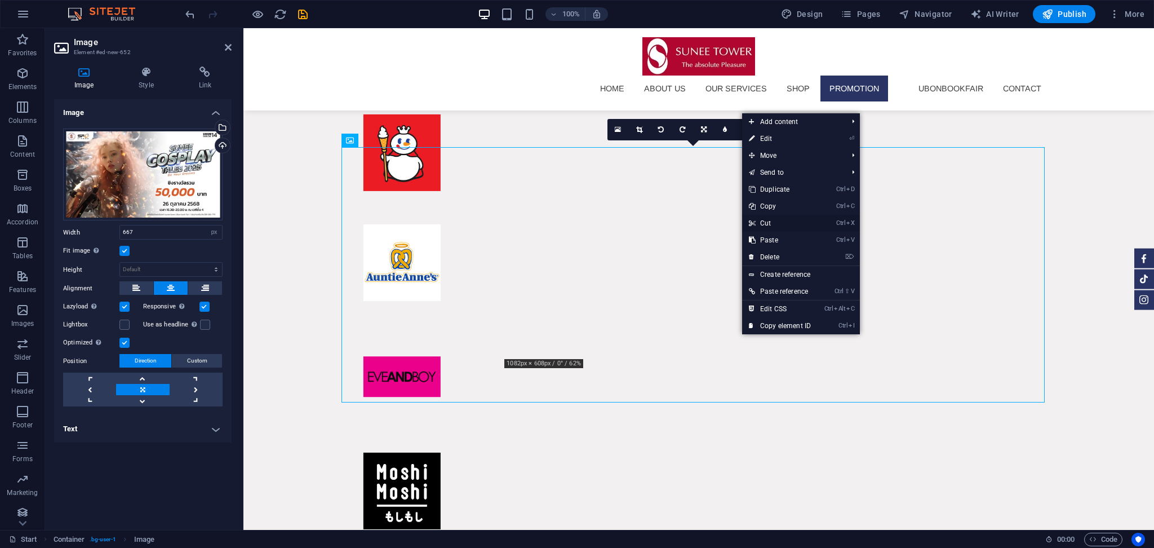
click at [786, 220] on link "Ctrl X Cut" at bounding box center [780, 223] width 76 height 17
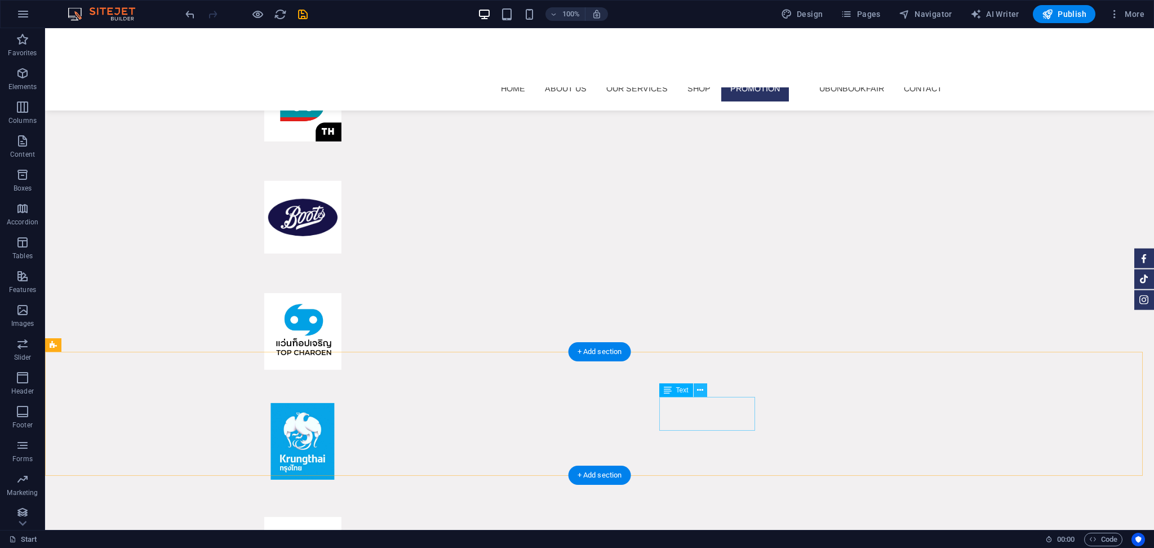
scroll to position [7580, 0]
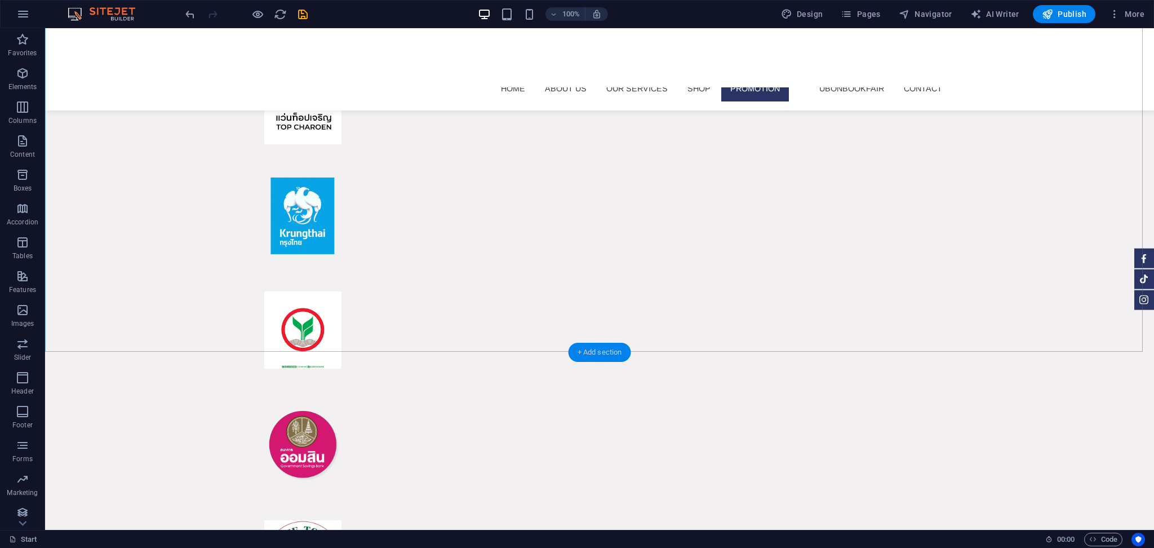
drag, startPoint x: 596, startPoint y: 352, endPoint x: 558, endPoint y: 322, distance: 48.5
click at [596, 352] on div "+ Add section" at bounding box center [600, 352] width 63 height 19
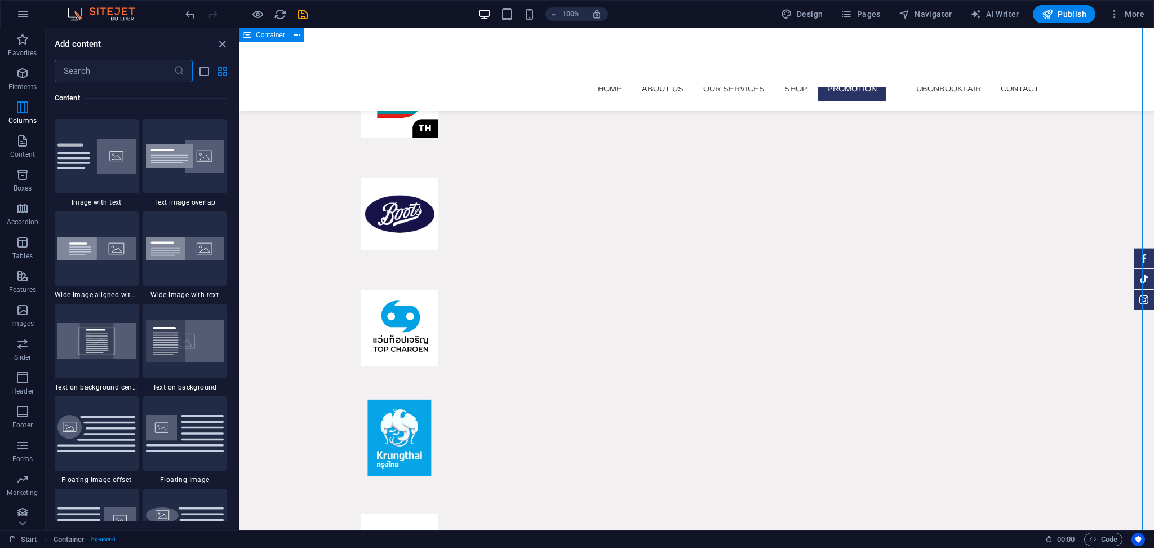
scroll to position [1671, 0]
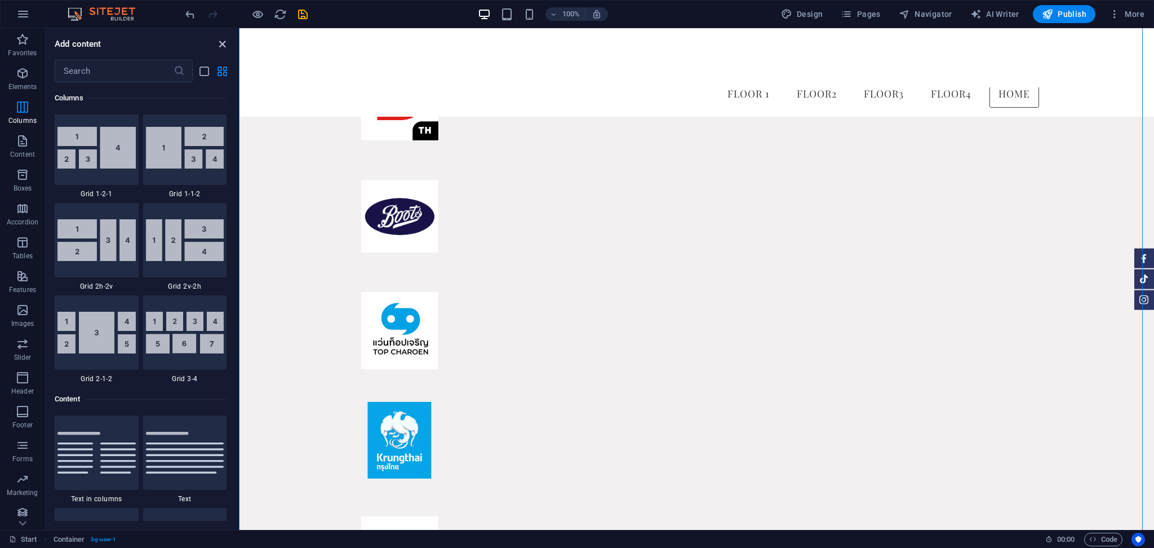
click at [217, 41] on icon "close panel" at bounding box center [222, 44] width 13 height 13
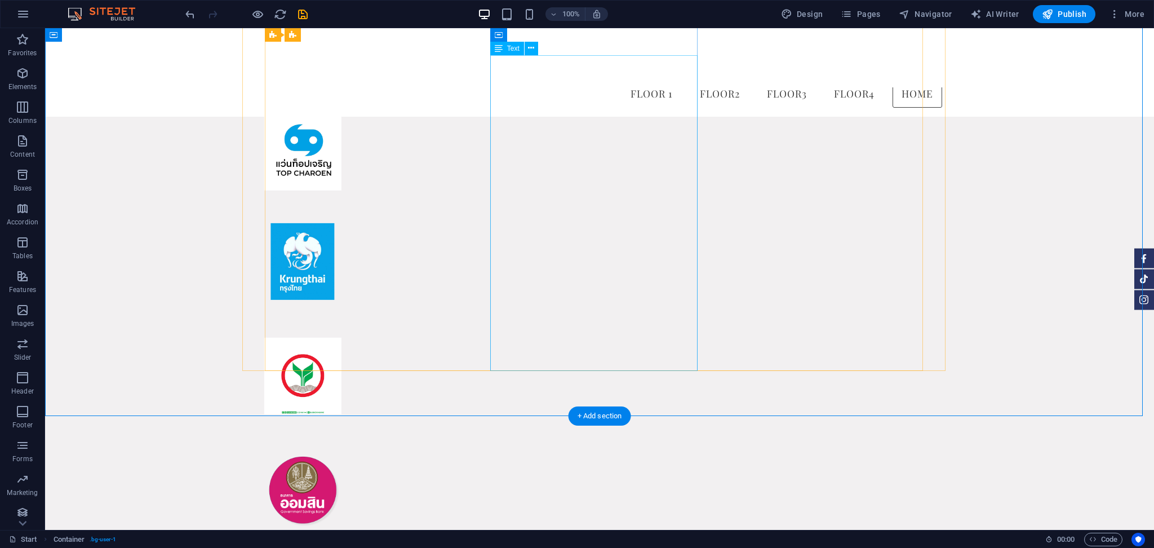
scroll to position [7496, 0]
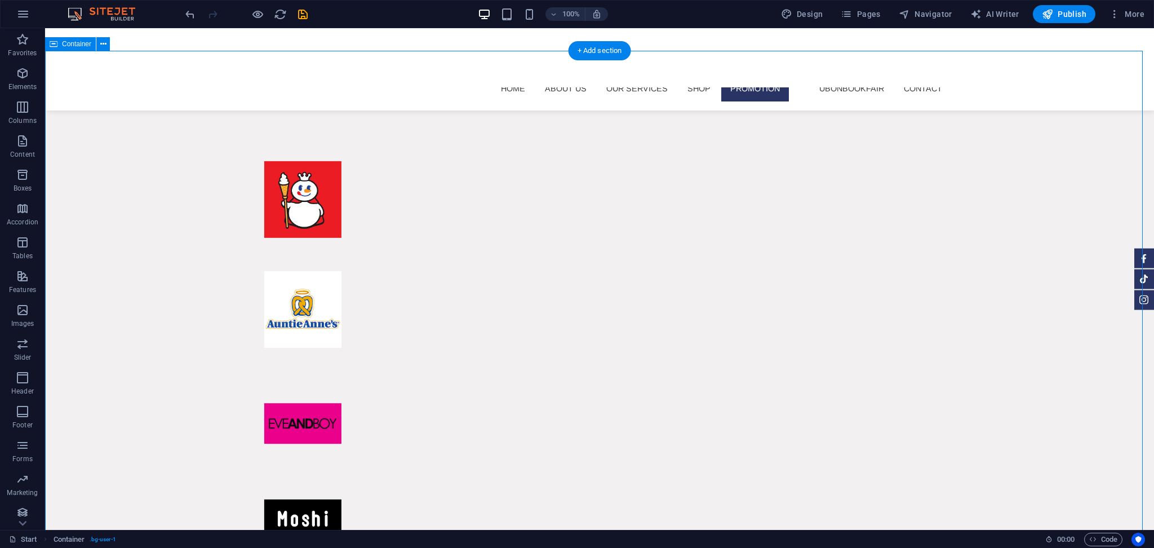
scroll to position [6953, 0]
